Goal: Information Seeking & Learning: Learn about a topic

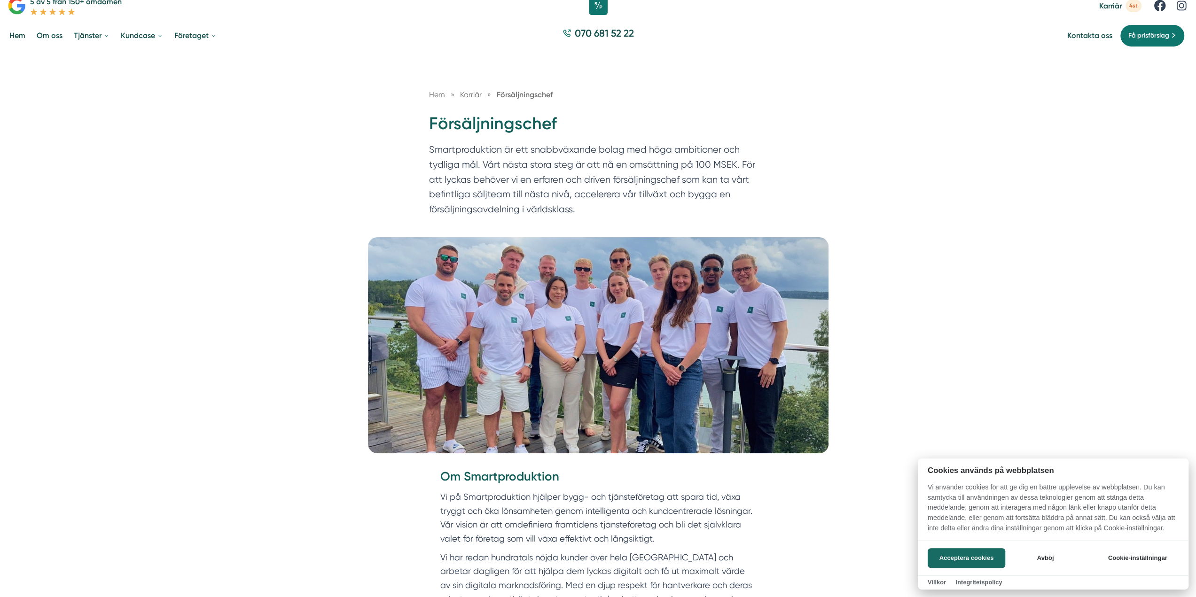
scroll to position [47, 0]
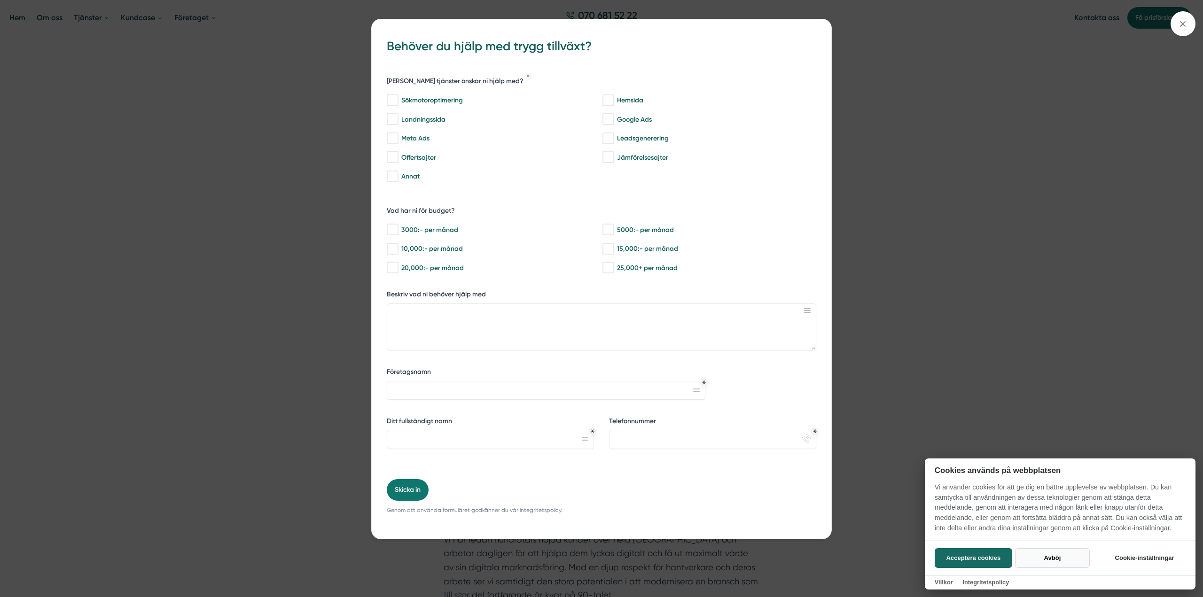
click at [1041, 560] on button "Avböj" at bounding box center [1052, 558] width 75 height 20
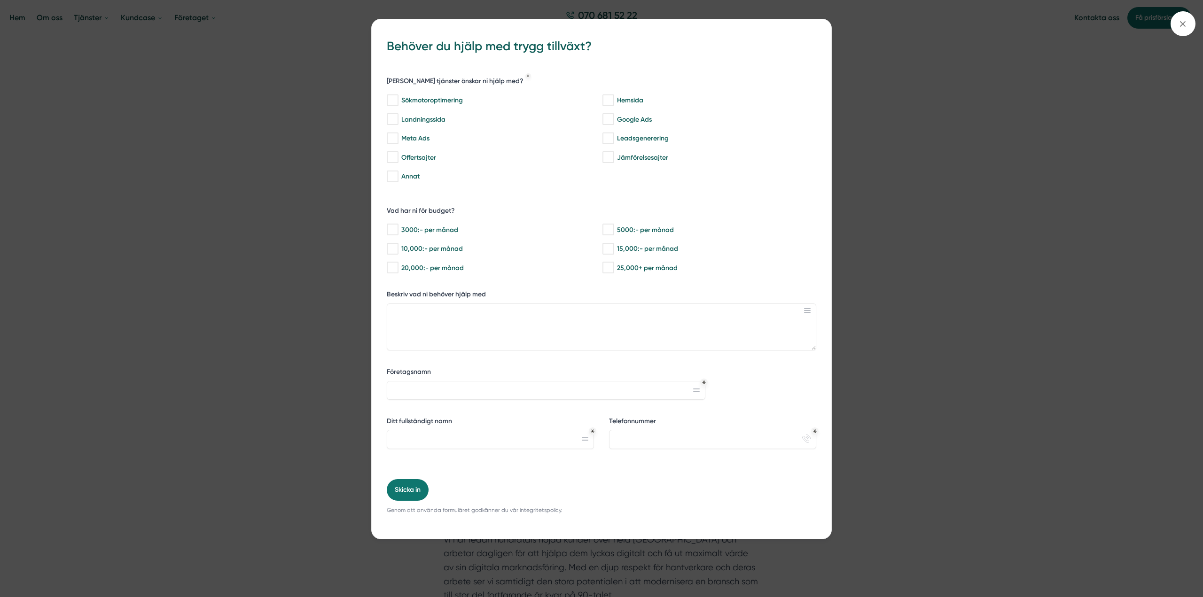
click at [923, 459] on div "bbc9b822-b2c6-488a-ab3e-9a2d59e49c7c Behöver du hjälp med trygg tillväxt? Vilka…" at bounding box center [601, 298] width 1203 height 597
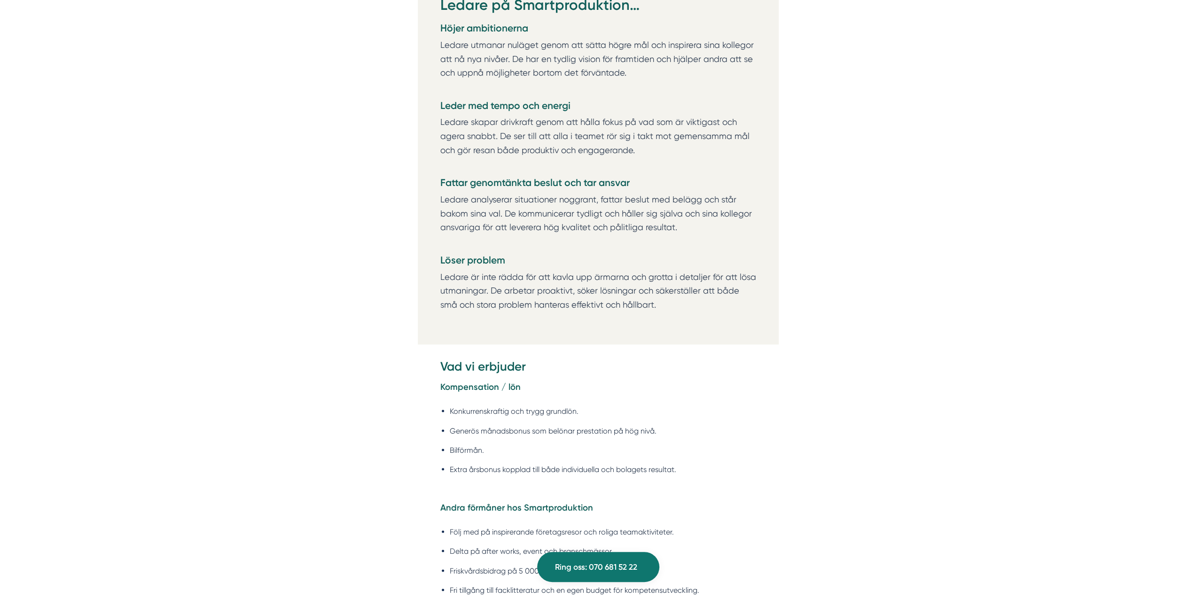
scroll to position [1457, 0]
drag, startPoint x: 546, startPoint y: 429, endPoint x: 667, endPoint y: 428, distance: 120.8
click at [667, 428] on li "Generös månadsbonus som belönar prestation på hög nivå." at bounding box center [603, 430] width 306 height 12
click at [504, 451] on li "Bilförmån." at bounding box center [603, 449] width 306 height 12
drag, startPoint x: 490, startPoint y: 449, endPoint x: 445, endPoint y: 451, distance: 45.2
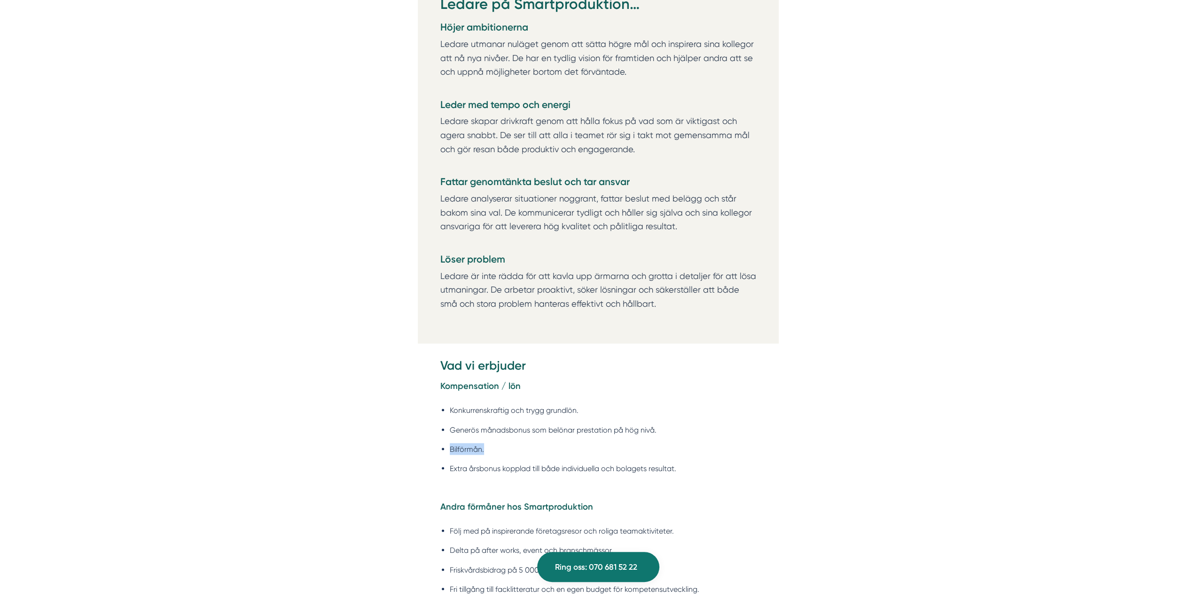
click at [441, 451] on ul "Konkurrenskraftig och trygg grundlön. Generös månadsbonus som belönar prestatio…" at bounding box center [598, 442] width 316 height 88
drag, startPoint x: 695, startPoint y: 467, endPoint x: 484, endPoint y: 471, distance: 211.1
click at [410, 459] on div "Om Smartproduktion Vi på Smartproduktion hjälper bygg- och tjänsteföretag att s…" at bounding box center [598, 499] width 1174 height 2916
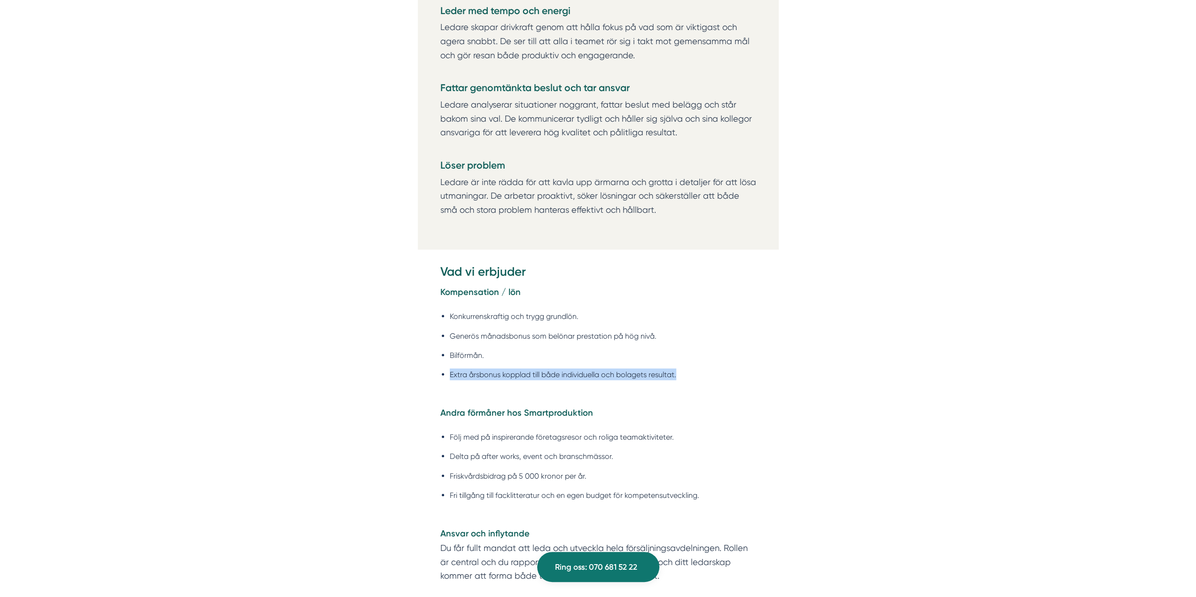
scroll to position [1598, 0]
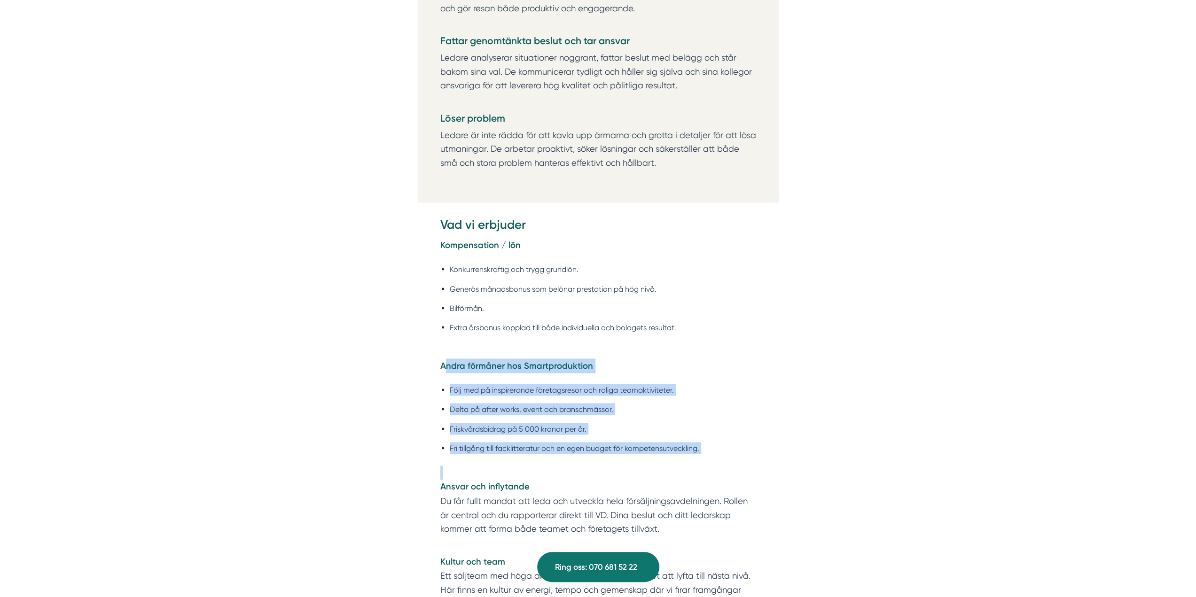
drag, startPoint x: 538, startPoint y: 383, endPoint x: 718, endPoint y: 465, distance: 197.9
click at [718, 465] on div "Vad vi erbjuder Kompensation / lön Konkurrenskraftig och trygg grundlön. Generö…" at bounding box center [598, 488] width 316 height 544
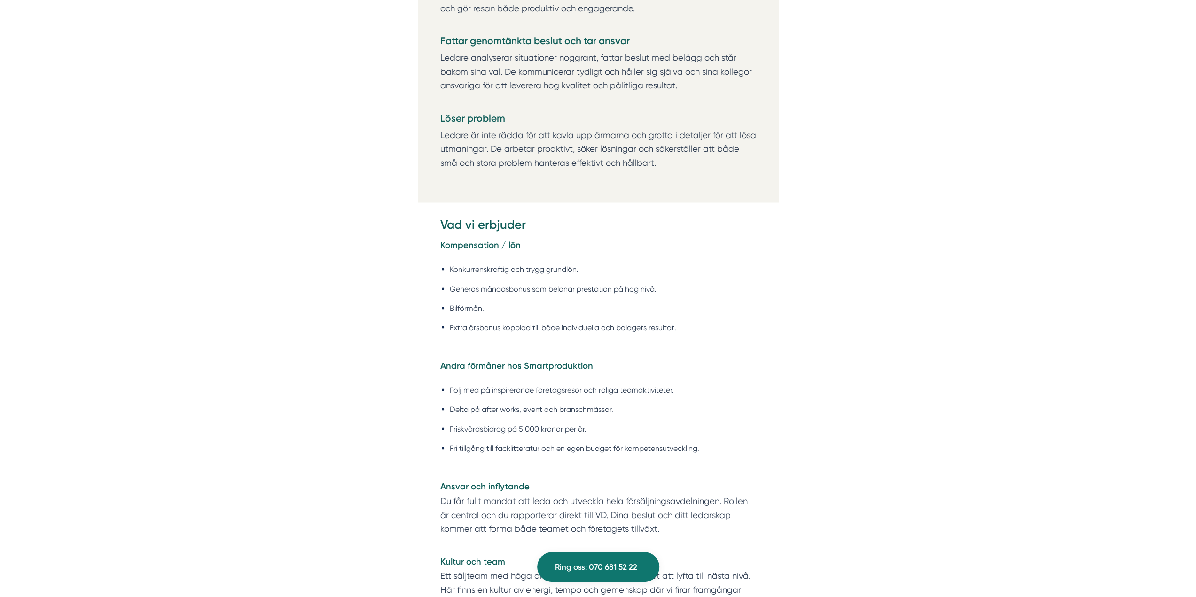
click at [651, 480] on p "Ansvar och inflytande Du får fullt mandat att leda och utveckla hela försäljnin…" at bounding box center [598, 508] width 316 height 84
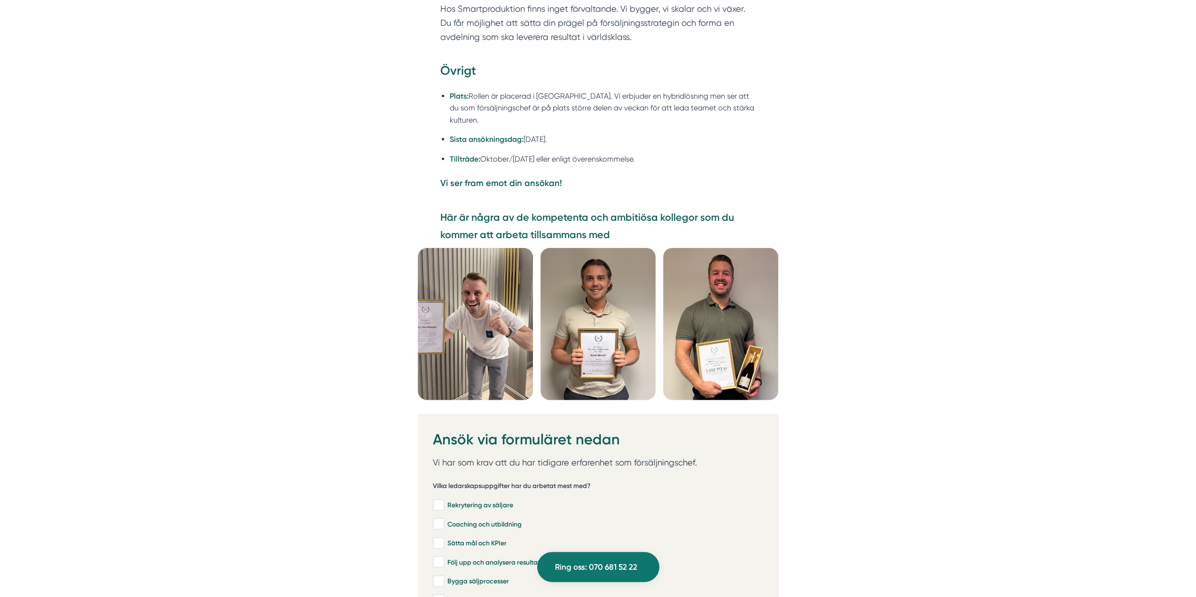
scroll to position [2350, 0]
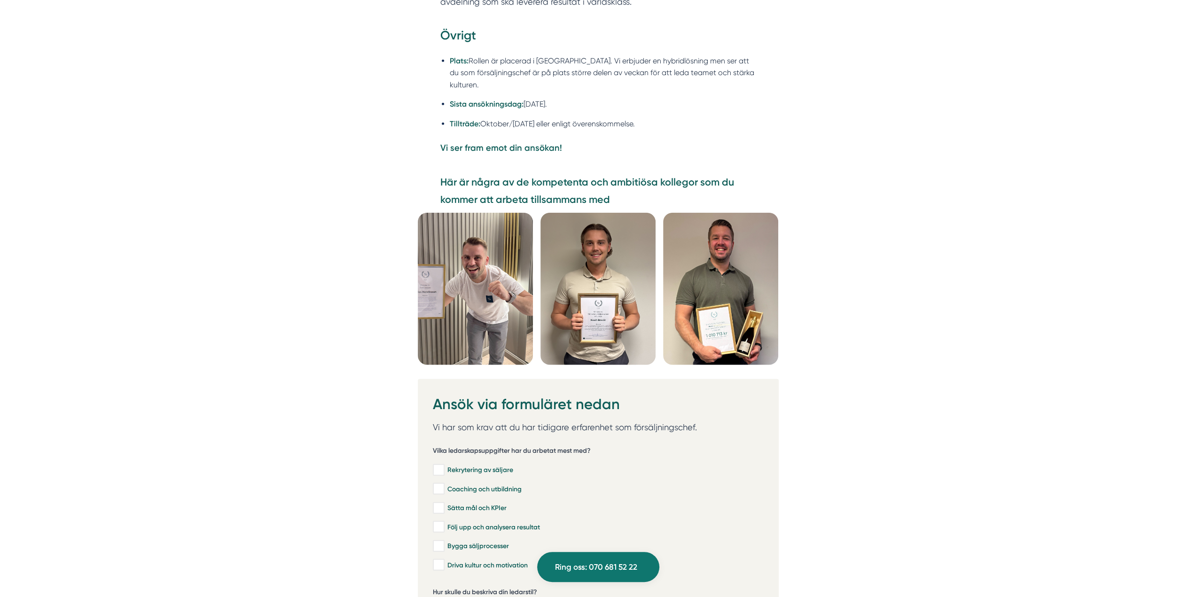
click at [731, 334] on img at bounding box center [720, 289] width 115 height 152
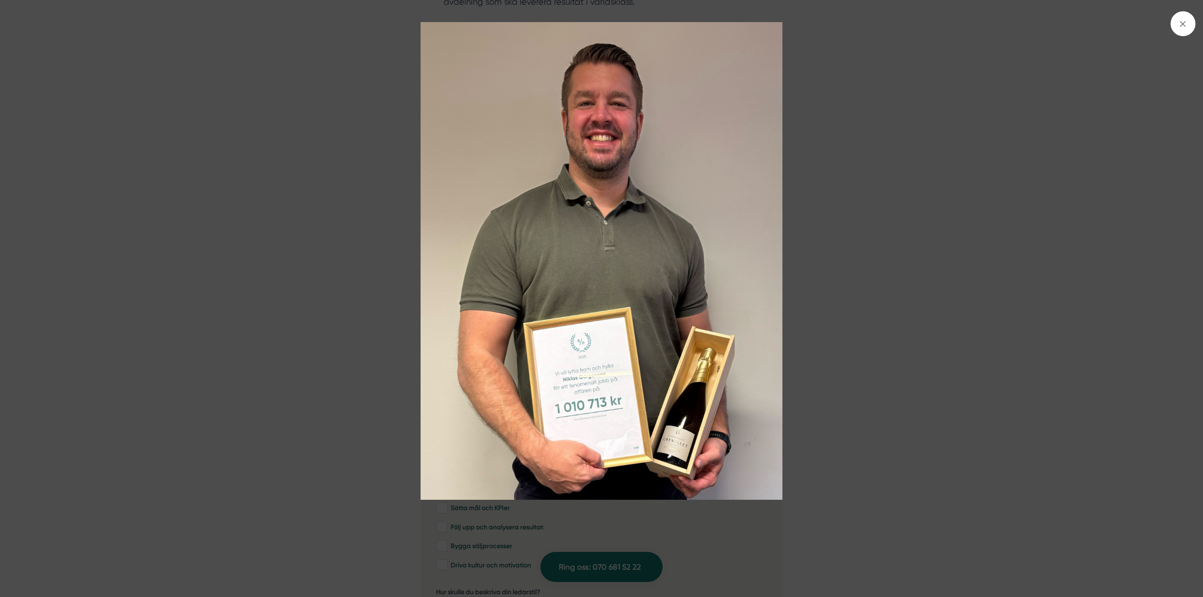
click at [791, 414] on img at bounding box center [601, 261] width 902 height 478
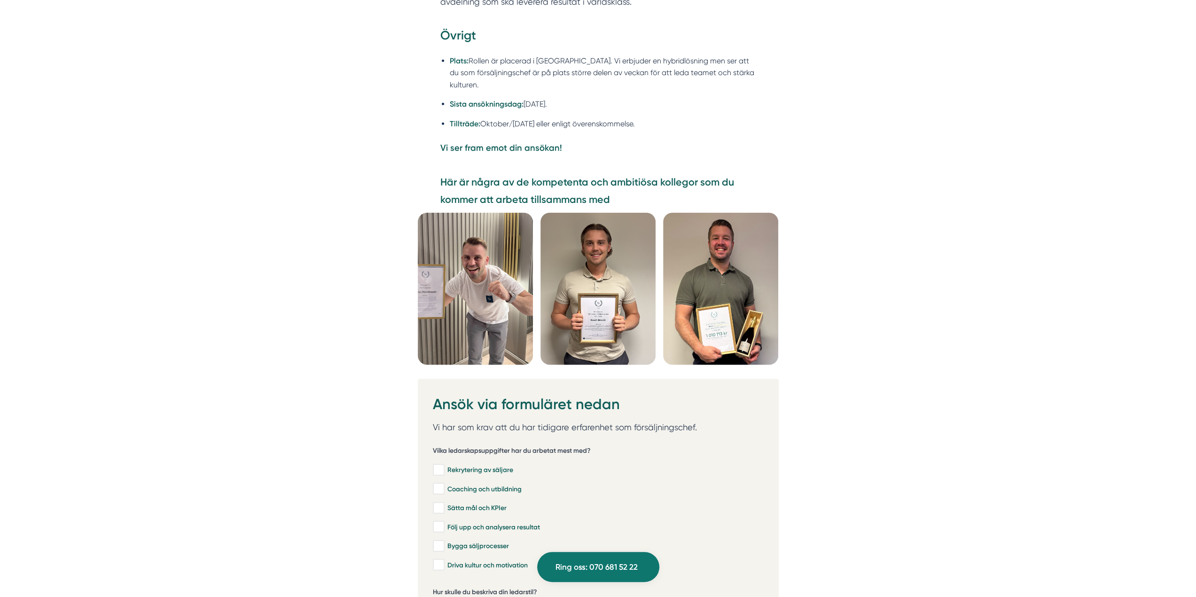
click at [465, 320] on img at bounding box center [475, 289] width 115 height 152
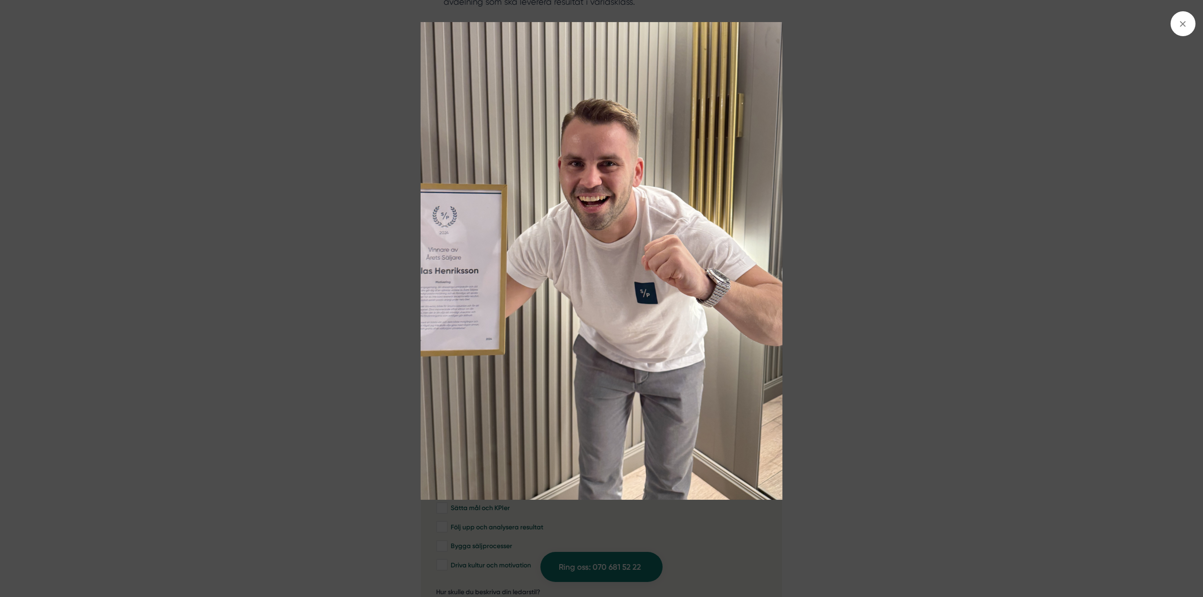
click at [927, 367] on img at bounding box center [601, 261] width 902 height 478
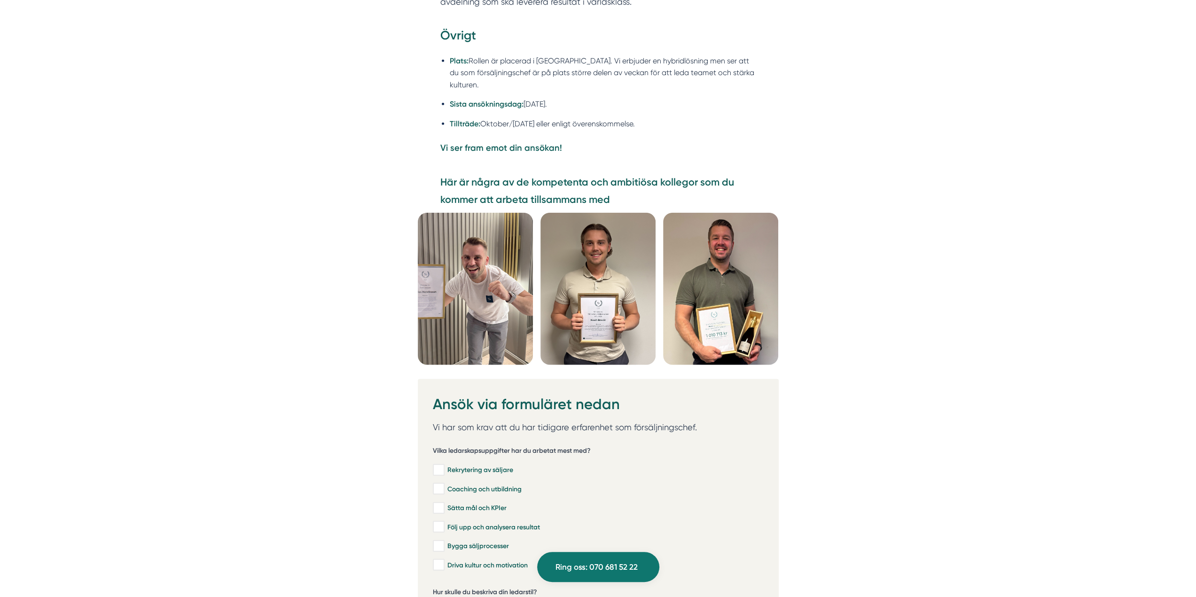
click at [603, 316] on img at bounding box center [597, 289] width 115 height 152
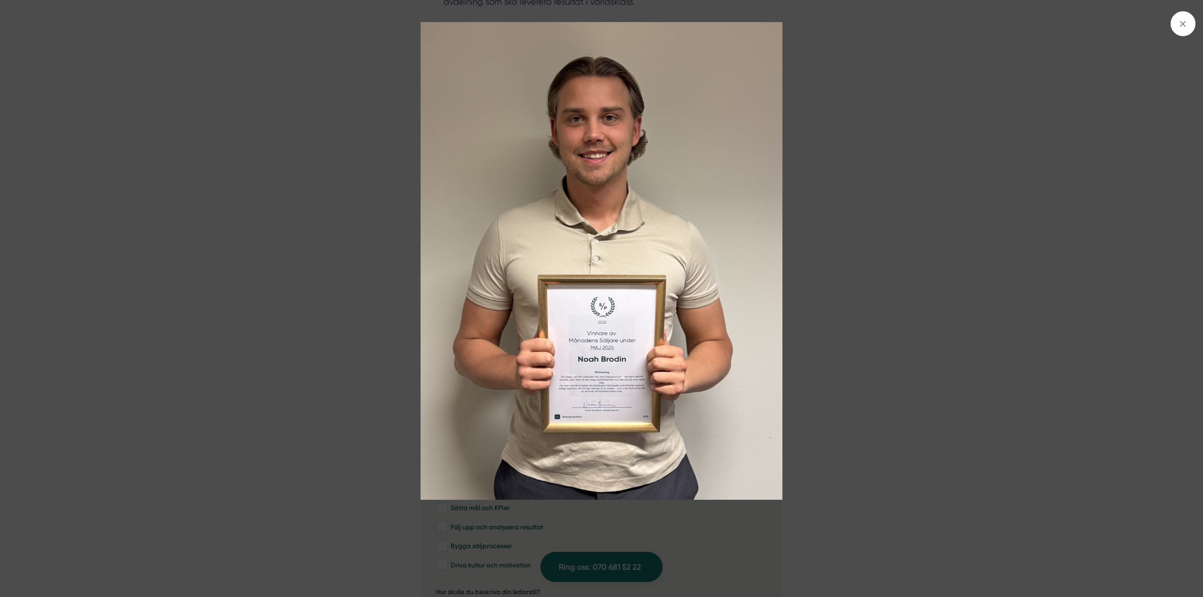
click at [816, 390] on img at bounding box center [601, 261] width 902 height 478
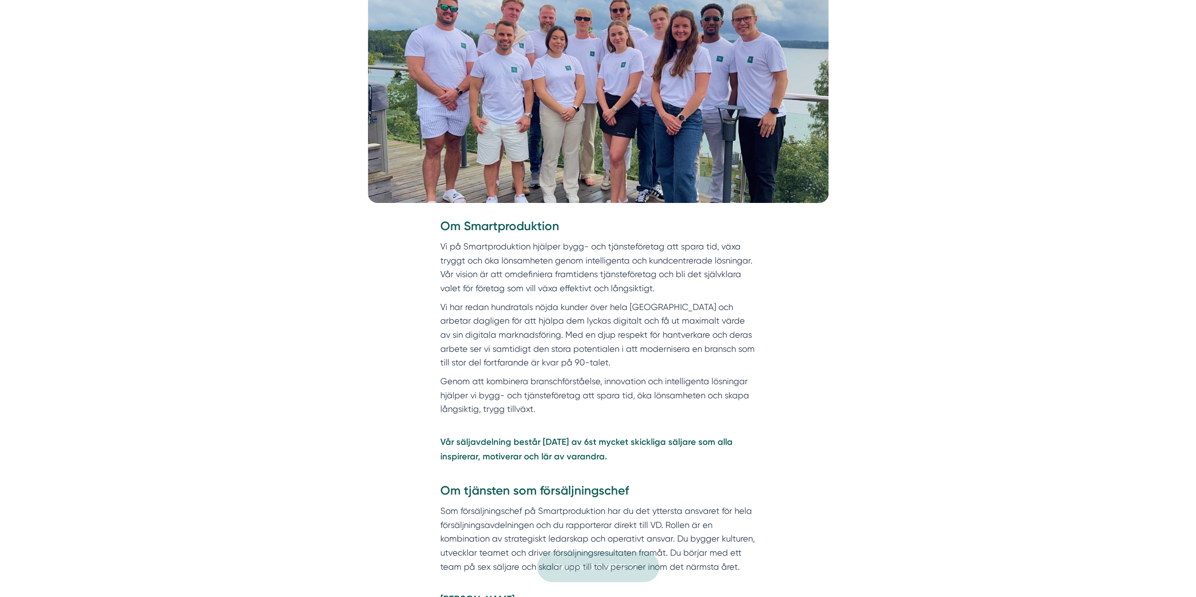
scroll to position [0, 0]
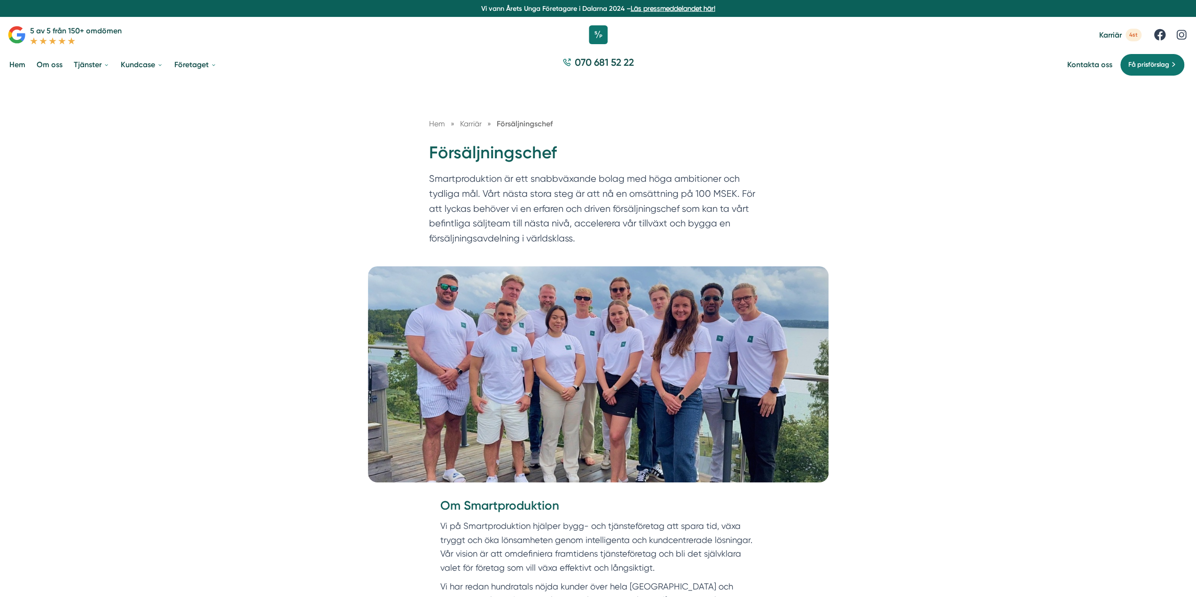
click at [439, 125] on span "Hem" at bounding box center [437, 123] width 16 height 9
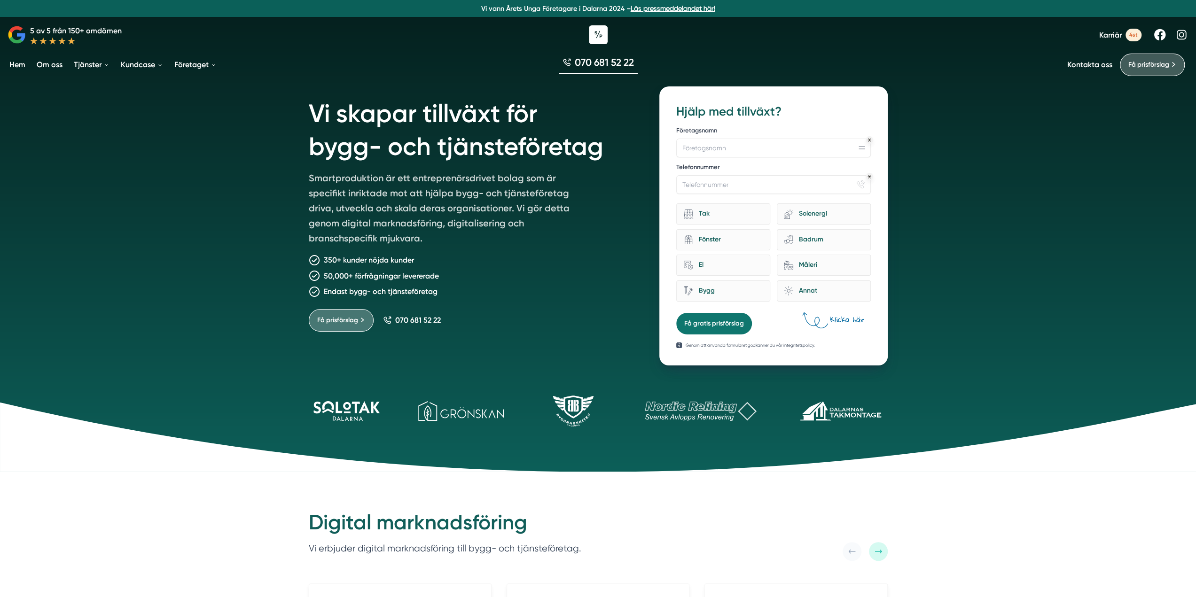
click at [49, 65] on link "Om oss" at bounding box center [50, 65] width 30 height 24
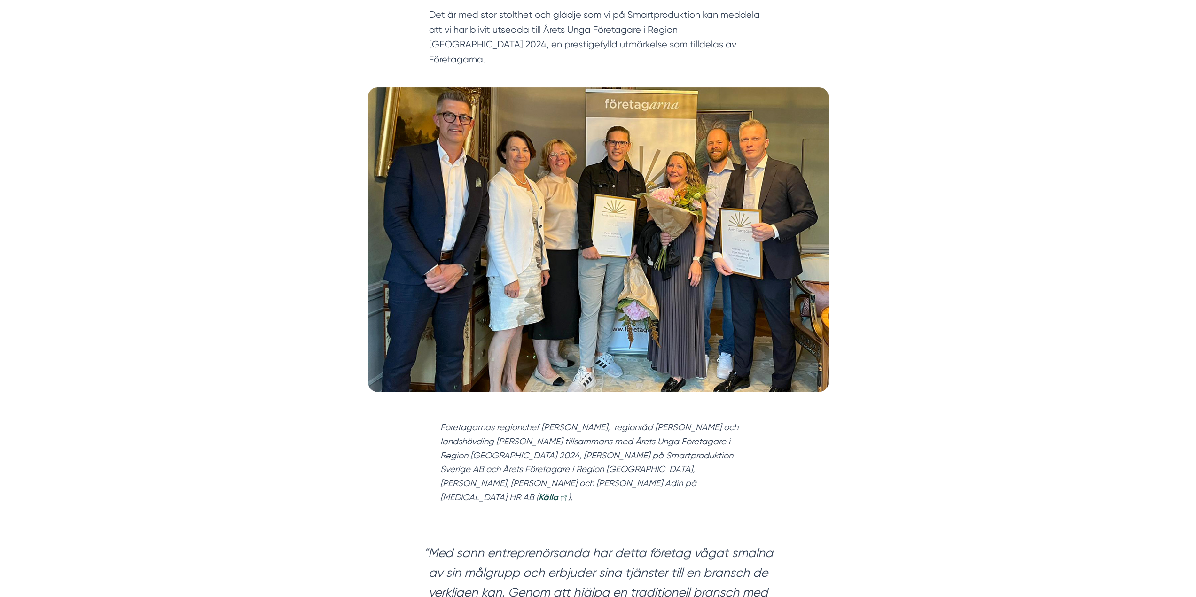
scroll to position [188, 0]
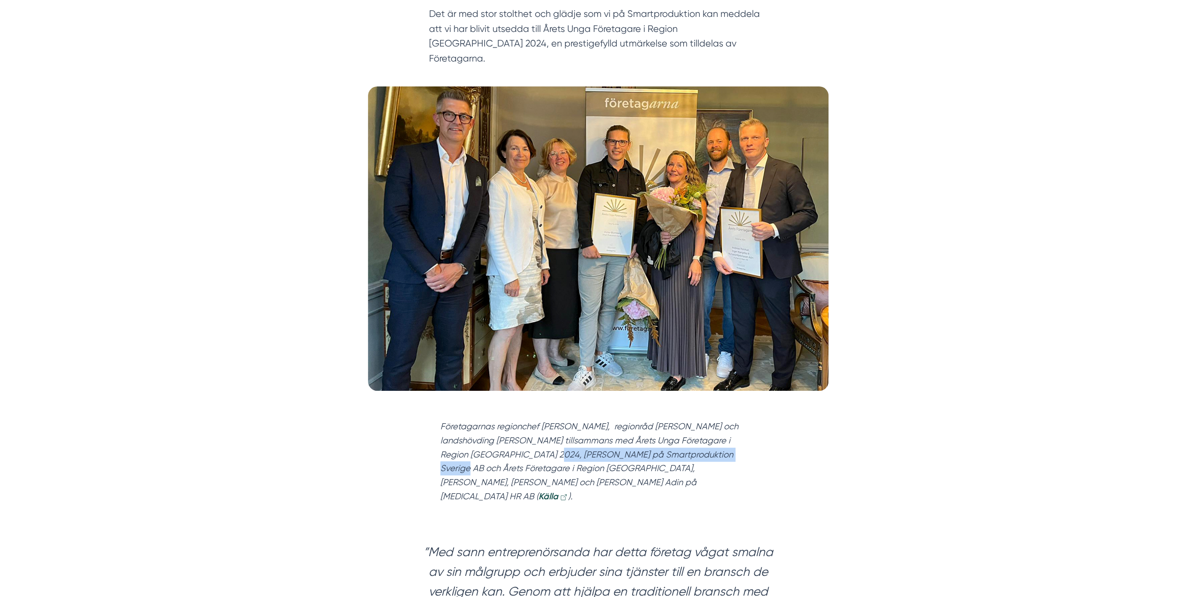
drag, startPoint x: 499, startPoint y: 438, endPoint x: 688, endPoint y: 438, distance: 188.5
click at [688, 438] on em "Företagarnas regionchef Johan Södergren, regionråd Birgitta Sacrédeus och lands…" at bounding box center [589, 461] width 298 height 79
copy em "Victor Blomberg på Smartproduktion Sverige AB"
